Goal: Task Accomplishment & Management: Use online tool/utility

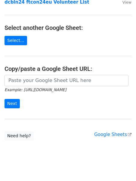
scroll to position [100, 0]
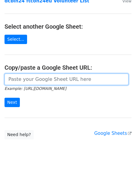
click at [30, 73] on input "url" at bounding box center [67, 78] width 124 height 11
paste input "[URL][DOMAIN_NAME]"
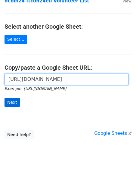
type input "[URL][DOMAIN_NAME]"
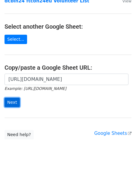
click at [14, 97] on input "Next" at bounding box center [12, 101] width 15 height 9
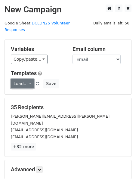
click at [19, 79] on link "Load..." at bounding box center [22, 83] width 23 height 9
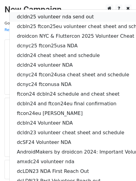
click at [52, 12] on link "dcldn25 volunteer nda send out" at bounding box center [101, 17] width 182 height 10
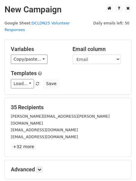
click at [107, 79] on div "Load... dcldn25 volunteer nda send out dcbln25 ftcon25eu volunteer cheat sheet …" at bounding box center [67, 83] width 123 height 9
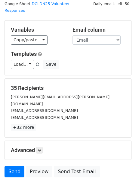
scroll to position [14, 0]
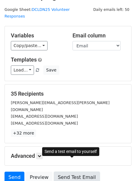
click at [67, 171] on link "Send Test Email" at bounding box center [77, 176] width 46 height 11
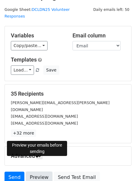
click at [42, 171] on link "Preview" at bounding box center [39, 176] width 26 height 11
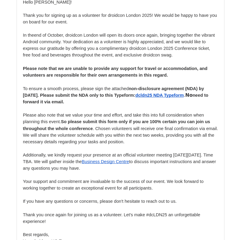
scroll to position [1057, 0]
